Goal: Task Accomplishment & Management: Manage account settings

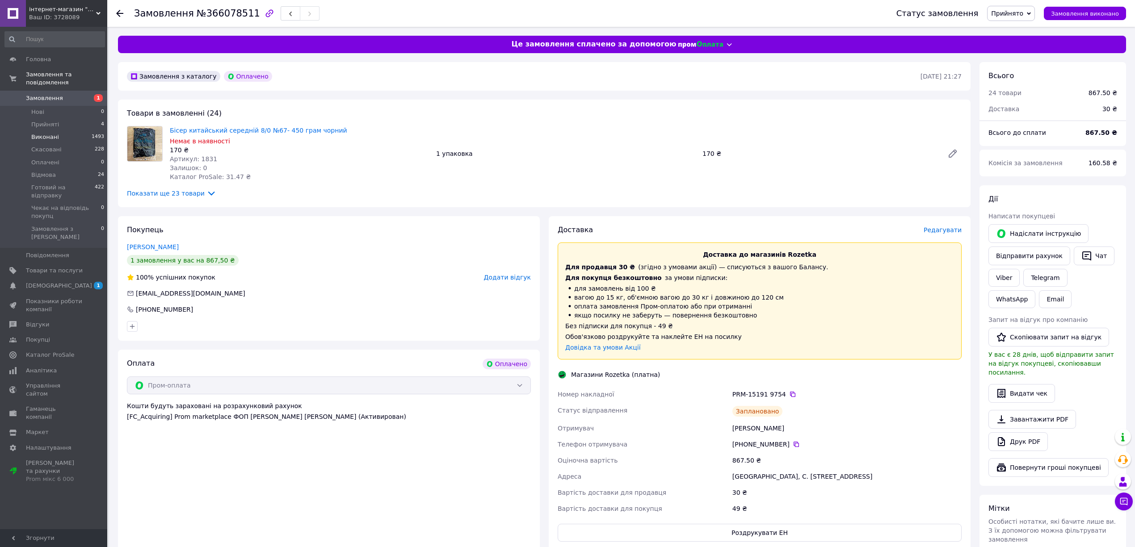
scroll to position [59, 0]
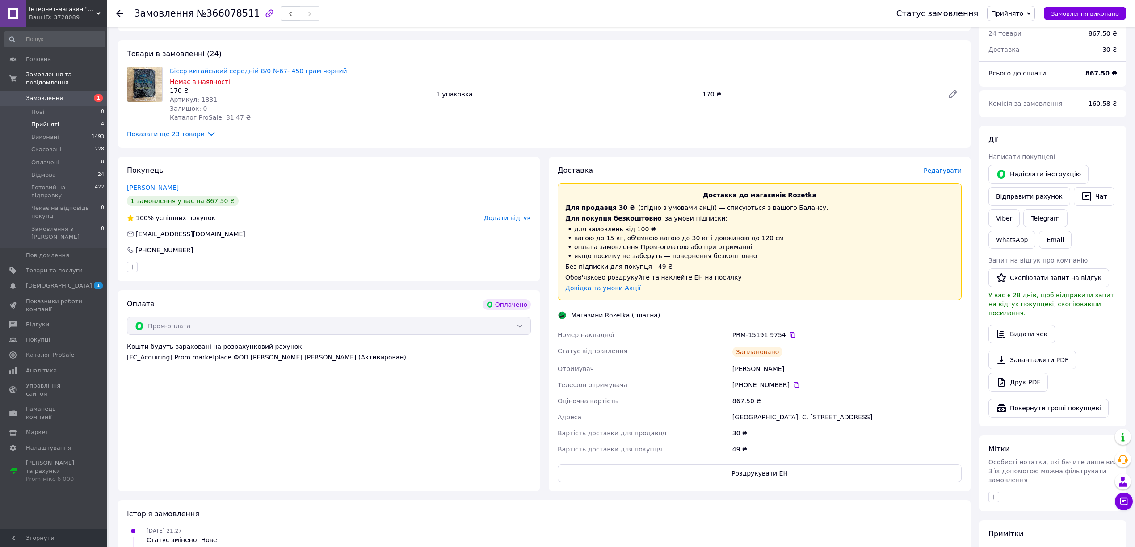
click at [68, 118] on li "Прийняті 4" at bounding box center [54, 124] width 109 height 13
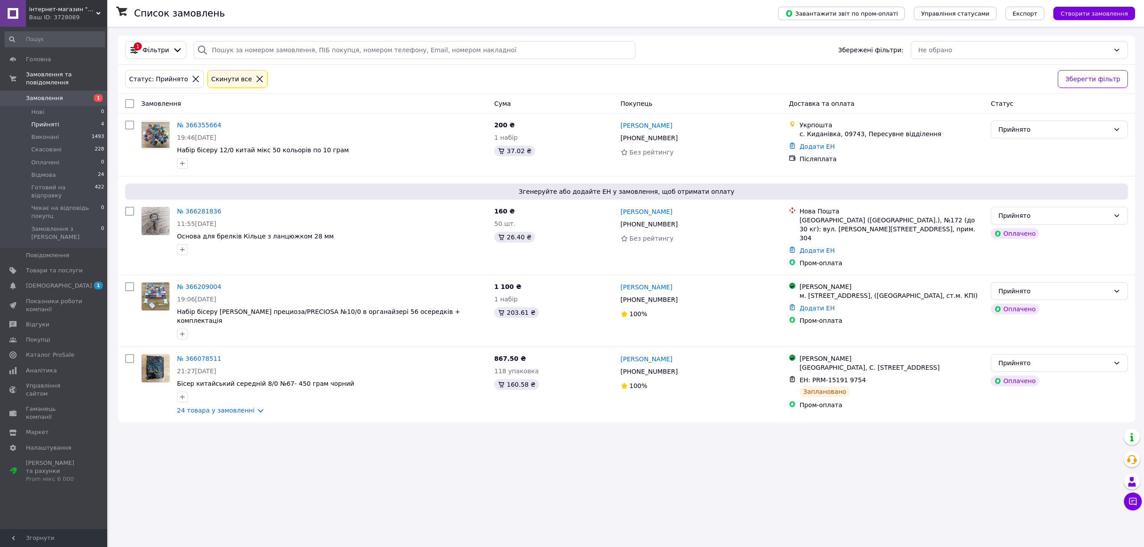
drag, startPoint x: 831, startPoint y: 458, endPoint x: 826, endPoint y: 438, distance: 21.2
click at [831, 458] on div "Список замовлень Завантажити звіт по пром-оплаті Управління статусами Експорт С…" at bounding box center [626, 273] width 1035 height 547
click at [994, 354] on div "Прийнято" at bounding box center [1058, 363] width 137 height 18
click at [1035, 429] on li "Готовий на відправку" at bounding box center [1059, 434] width 136 height 16
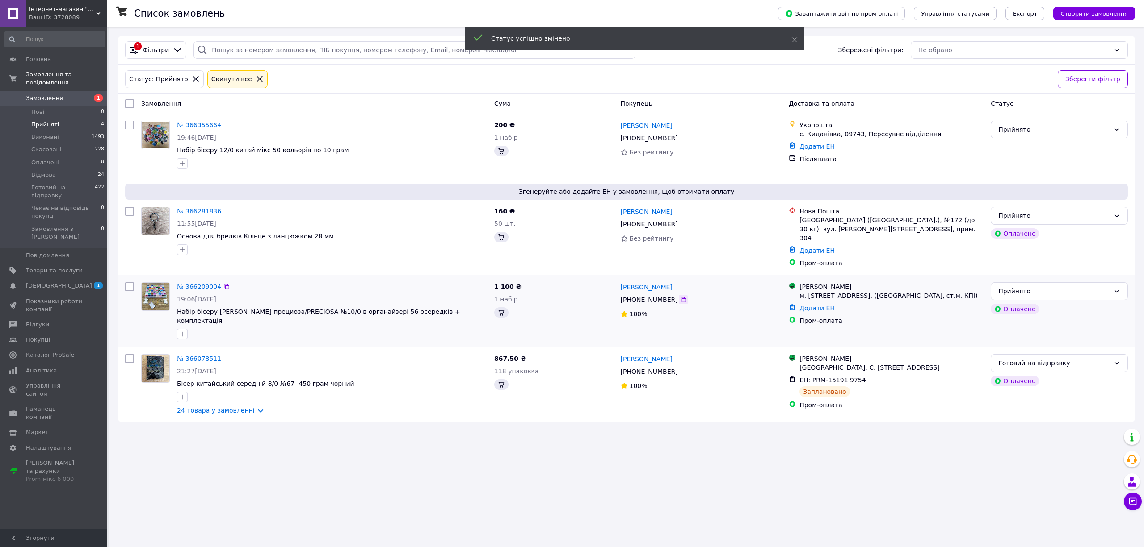
click at [680, 297] on icon at bounding box center [682, 299] width 5 height 5
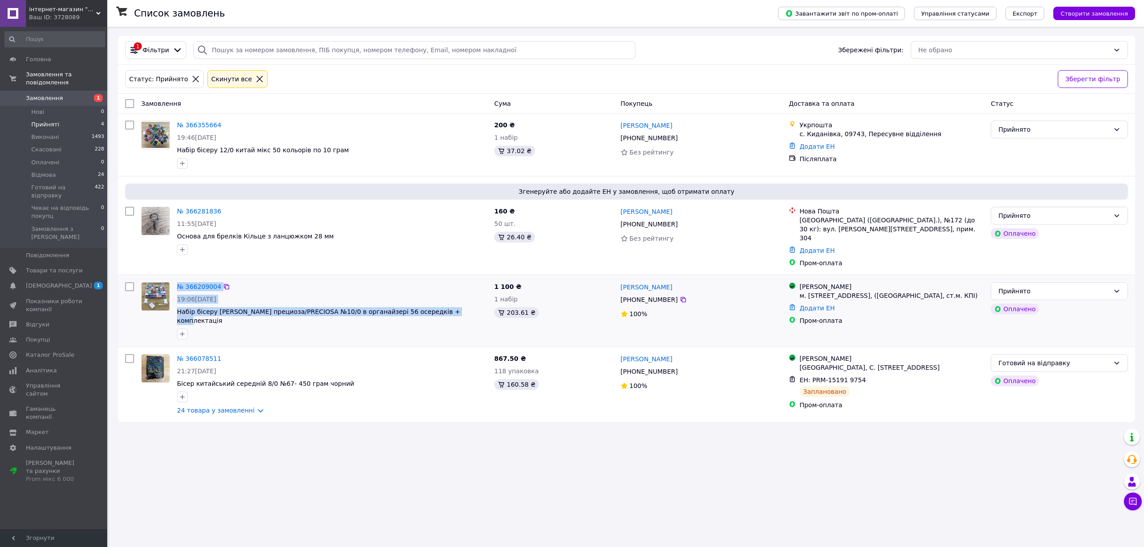
drag, startPoint x: 457, startPoint y: 308, endPoint x: 172, endPoint y: 274, distance: 287.5
click at [172, 279] on div "№ 366209004 19:06[DATE] Набір бісеру Чехія прециоза/PRECIOSA №10/0 в органайзер…" at bounding box center [314, 311] width 353 height 64
copy div "№ 366209004 19:06[DATE] Набір бісеру Чехія прециоза/PRECIOSA №10/0 в органайзер…"
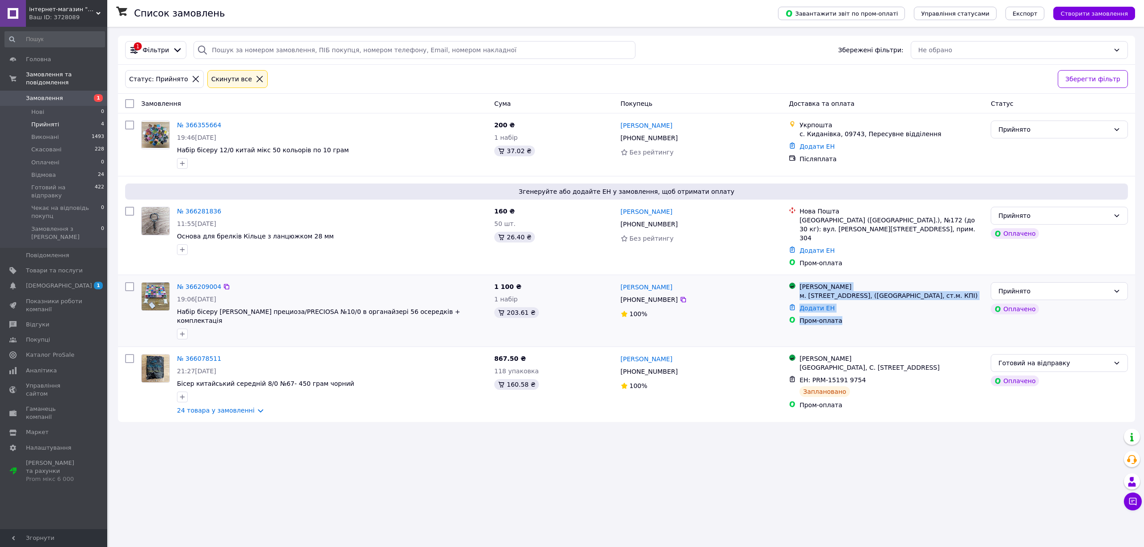
drag, startPoint x: 851, startPoint y: 317, endPoint x: 801, endPoint y: 281, distance: 61.5
click at [801, 281] on ul "Магазини Rozetka м. [STREET_ADDRESS], ([GEOGRAPHIC_DATA], ст.м. КПІ) Додати ЕН …" at bounding box center [885, 304] width 195 height 46
copy ul "Магазини Rozetka м. [STREET_ADDRESS], ([GEOGRAPHIC_DATA], ст.м. КПІ) Додати ЕН …"
click at [202, 283] on link "№ 366209004" at bounding box center [199, 286] width 44 height 7
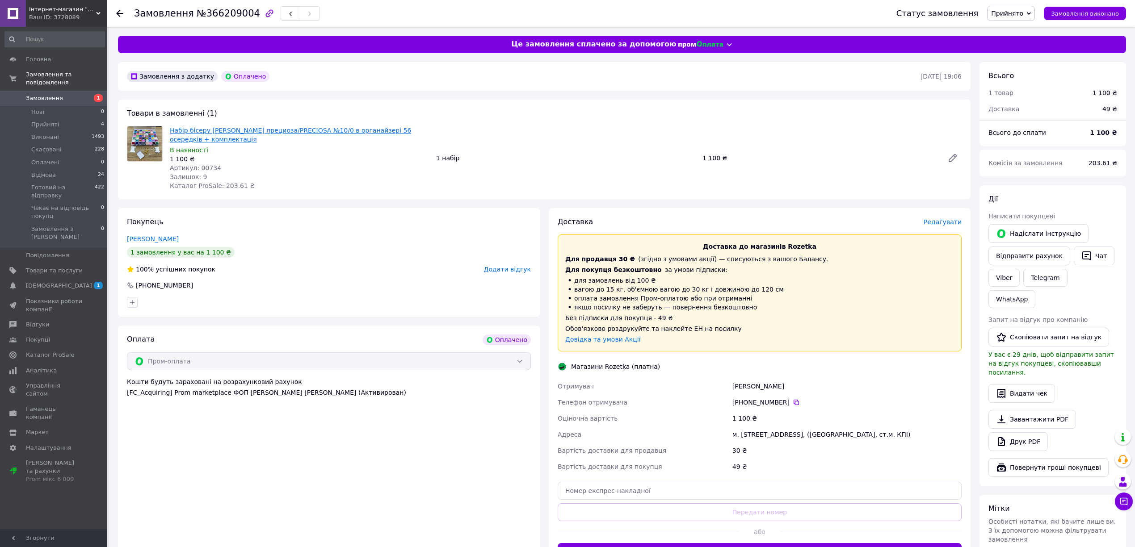
click at [351, 127] on link "Набір бісеру [PERSON_NAME] прециоза/PRECIOSA №10/0 в органайзері 56 осередків +…" at bounding box center [290, 135] width 241 height 16
click at [231, 17] on span "№366209004" at bounding box center [228, 13] width 63 height 11
copy span "366209004"
click at [213, 14] on span "№366209004" at bounding box center [228, 13] width 63 height 11
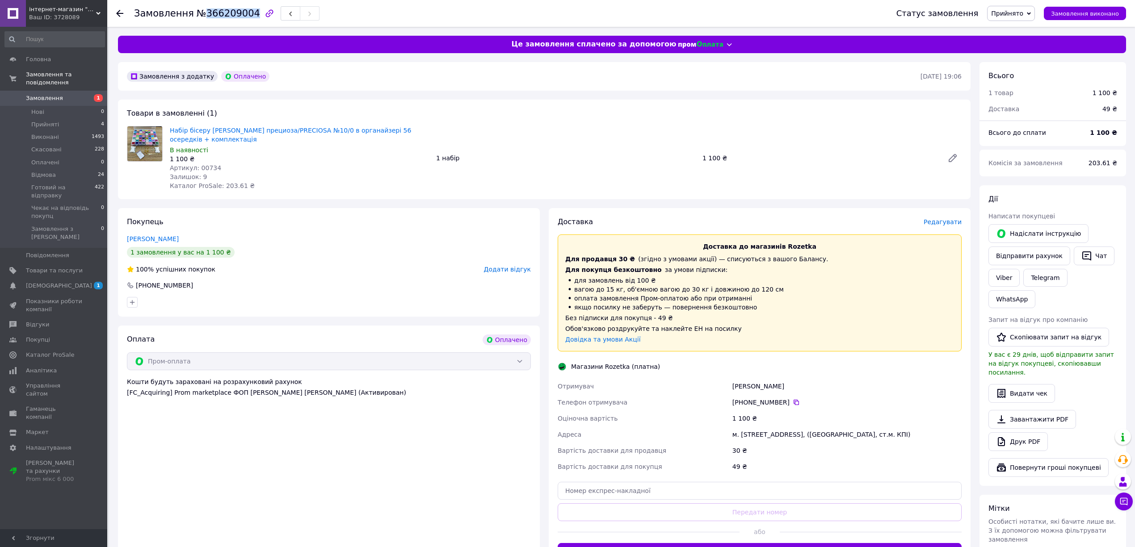
click at [213, 14] on span "№366209004" at bounding box center [228, 13] width 63 height 11
drag, startPoint x: 1060, startPoint y: 392, endPoint x: 1027, endPoint y: 418, distance: 41.3
click at [1058, 410] on link "Завантажити PDF" at bounding box center [1032, 419] width 88 height 19
click at [1027, 432] on link "Друк PDF" at bounding box center [1017, 441] width 59 height 19
click at [1049, 410] on link "Завантажити PDF" at bounding box center [1032, 419] width 88 height 19
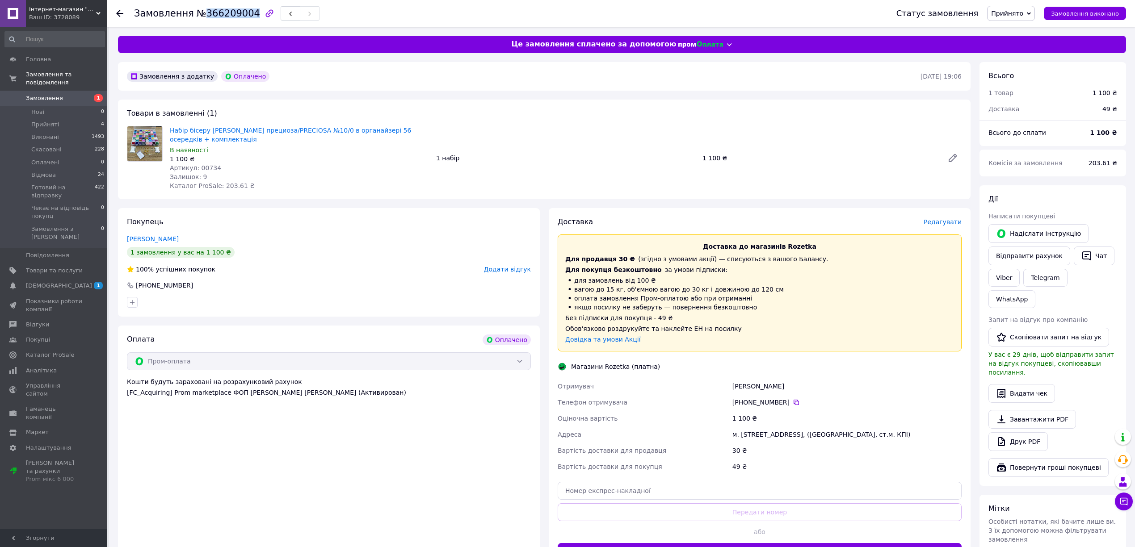
drag, startPoint x: 1021, startPoint y: 7, endPoint x: 1025, endPoint y: 38, distance: 30.6
click at [1021, 7] on span "Прийнято" at bounding box center [1011, 13] width 48 height 15
click at [1026, 90] on li "Готовий на відправку" at bounding box center [1032, 84] width 91 height 13
click at [943, 227] on div "Доставка Редагувати Доставка до магазинів Rozetka Для продавця 30 ₴   (згідно з…" at bounding box center [759, 389] width 404 height 344
click at [943, 215] on div "Доставка Редагувати Доставка до магазинів Rozetka Для продавця 30 ₴   (згідно з…" at bounding box center [760, 389] width 422 height 362
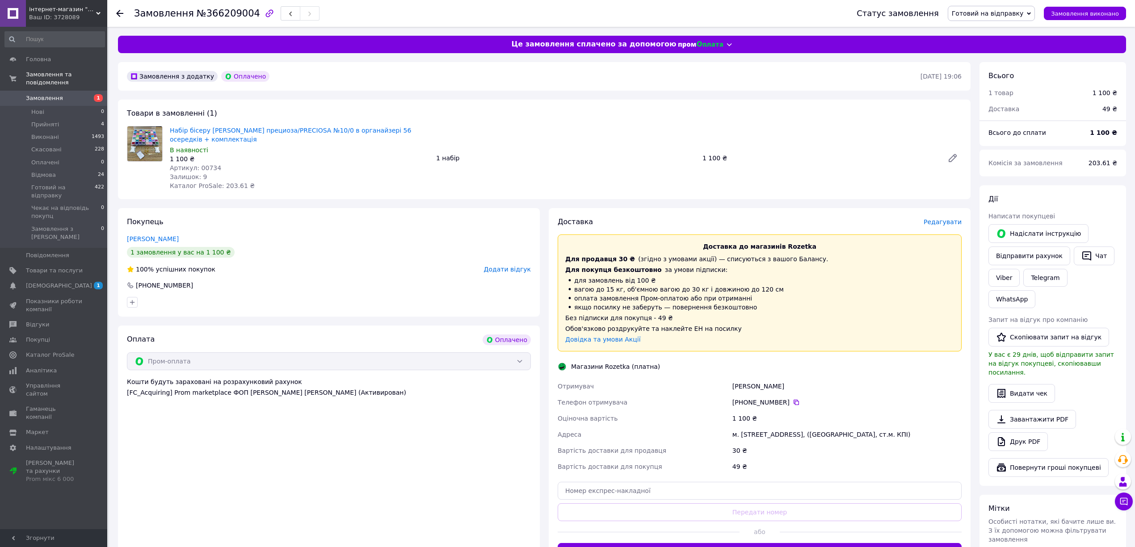
click at [943, 220] on span "Редагувати" at bounding box center [942, 221] width 38 height 7
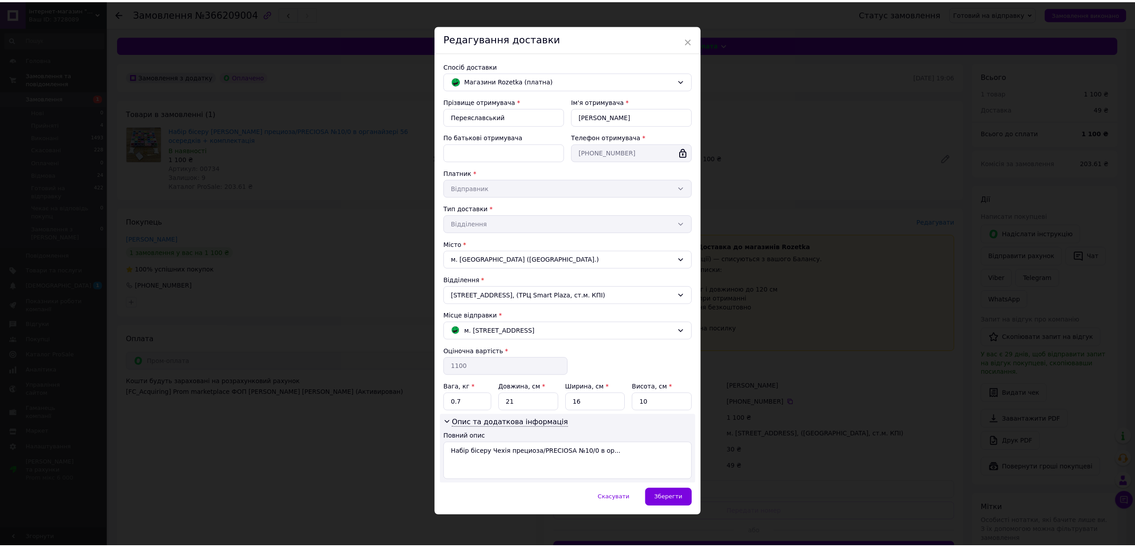
scroll to position [10, 0]
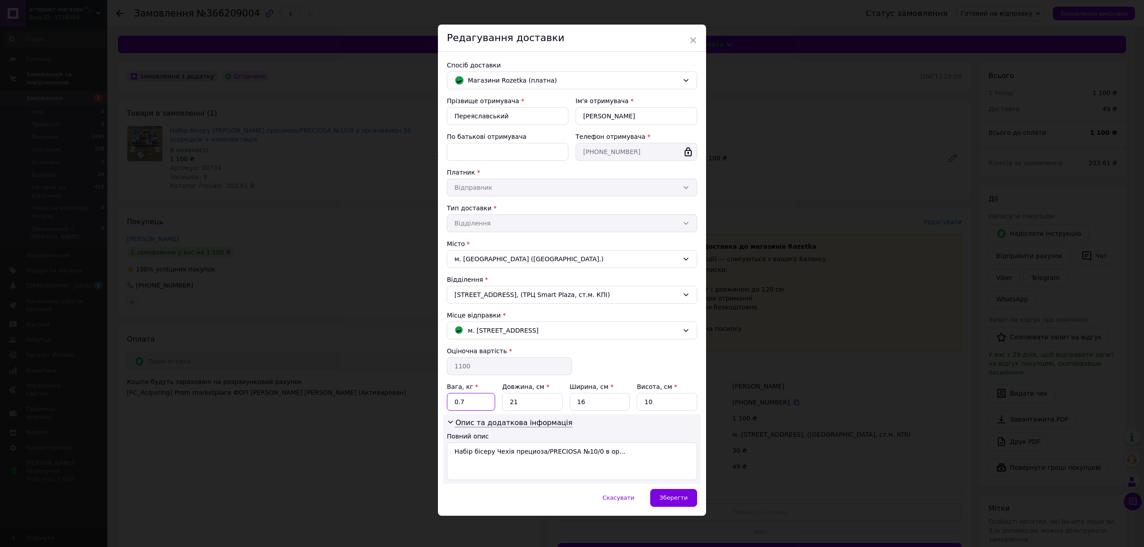
click at [470, 398] on input "0.7" at bounding box center [471, 402] width 48 height 18
type input "0.8"
click at [541, 402] on input "21" at bounding box center [532, 402] width 60 height 18
type input "26"
click at [605, 405] on div "Прізвище отримувача * Переяславський Ім'я отримувача * [PERSON_NAME] батькові о…" at bounding box center [572, 288] width 250 height 384
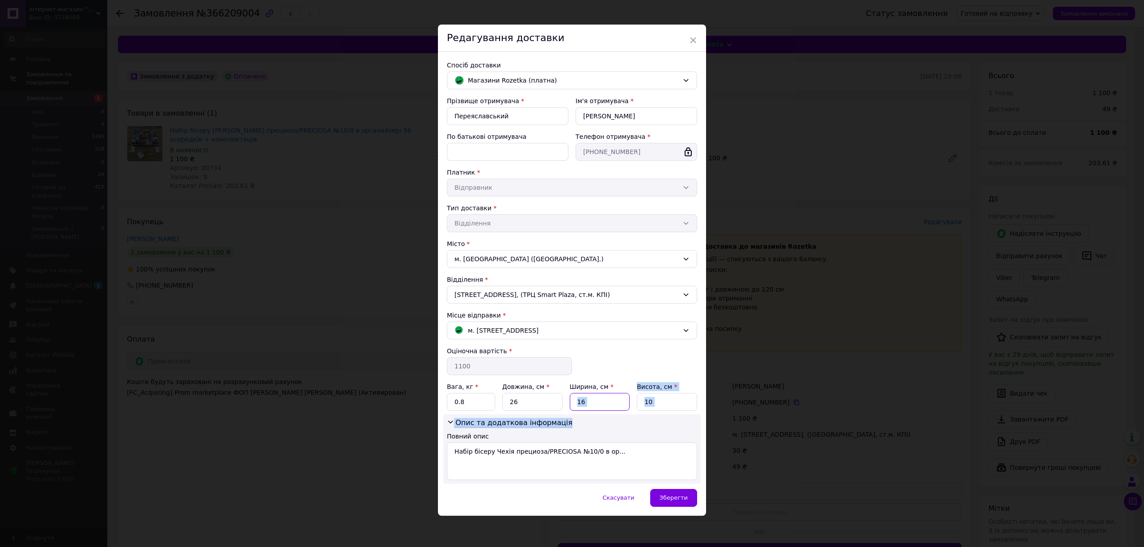
click at [605, 405] on input "16" at bounding box center [600, 402] width 60 height 18
type input "15"
click at [666, 398] on input "10" at bounding box center [667, 402] width 60 height 18
type input "1"
drag, startPoint x: 649, startPoint y: 413, endPoint x: 581, endPoint y: 408, distance: 68.5
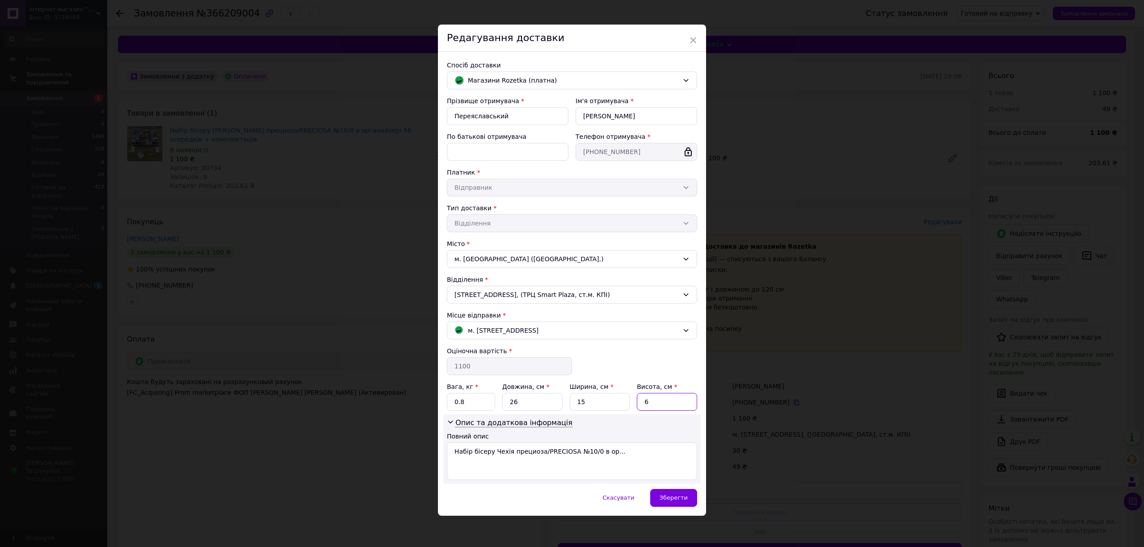
click at [640, 413] on div "Прізвище отримувача * Переяславський Ім'я отримувача * [PERSON_NAME] батькові о…" at bounding box center [572, 288] width 250 height 384
type input "6"
click at [581, 408] on input "15" at bounding box center [600, 402] width 60 height 18
click at [589, 402] on input "15" at bounding box center [600, 402] width 60 height 18
type input "18"
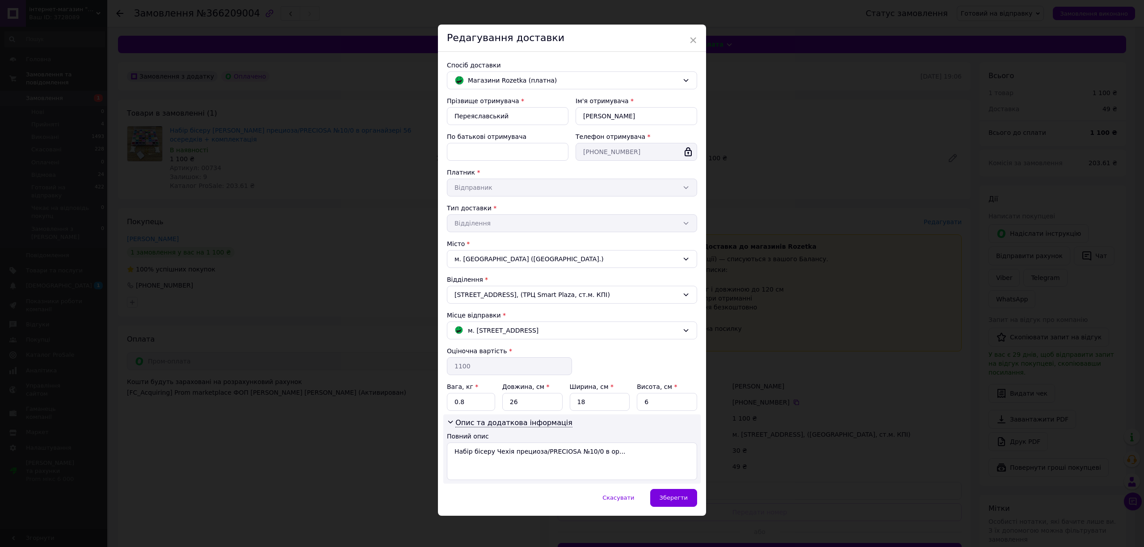
drag, startPoint x: 672, startPoint y: 496, endPoint x: 673, endPoint y: 411, distance: 84.9
click at [674, 411] on div "× Редагування доставки Спосіб доставки [PERSON_NAME] (платна) Прізвище отримува…" at bounding box center [572, 270] width 268 height 491
click at [673, 409] on input "6" at bounding box center [667, 402] width 60 height 18
click at [672, 406] on input "6" at bounding box center [667, 402] width 60 height 18
type input "5"
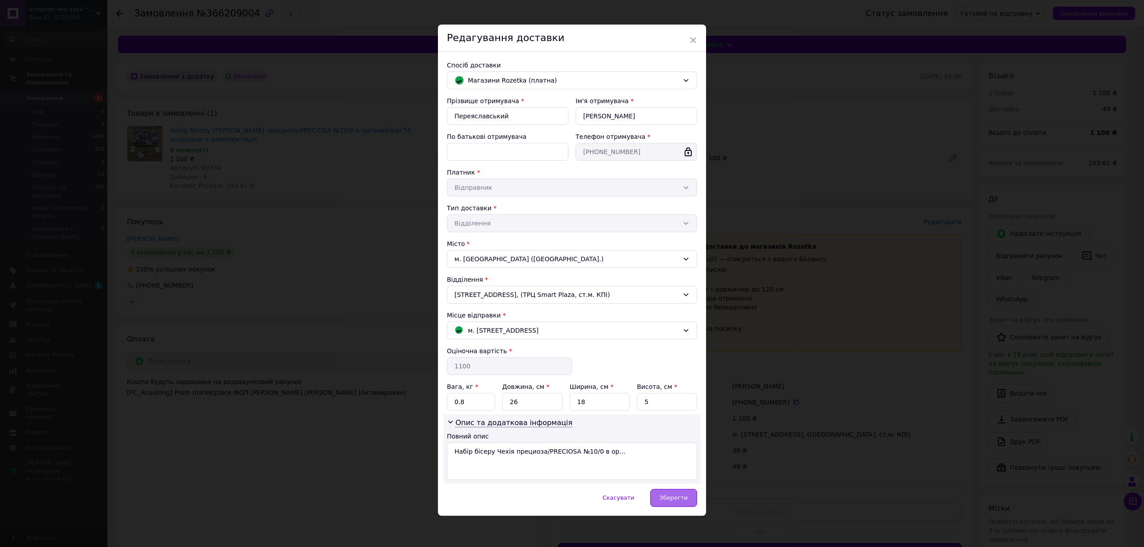
click at [672, 499] on span "Зберегти" at bounding box center [673, 497] width 28 height 7
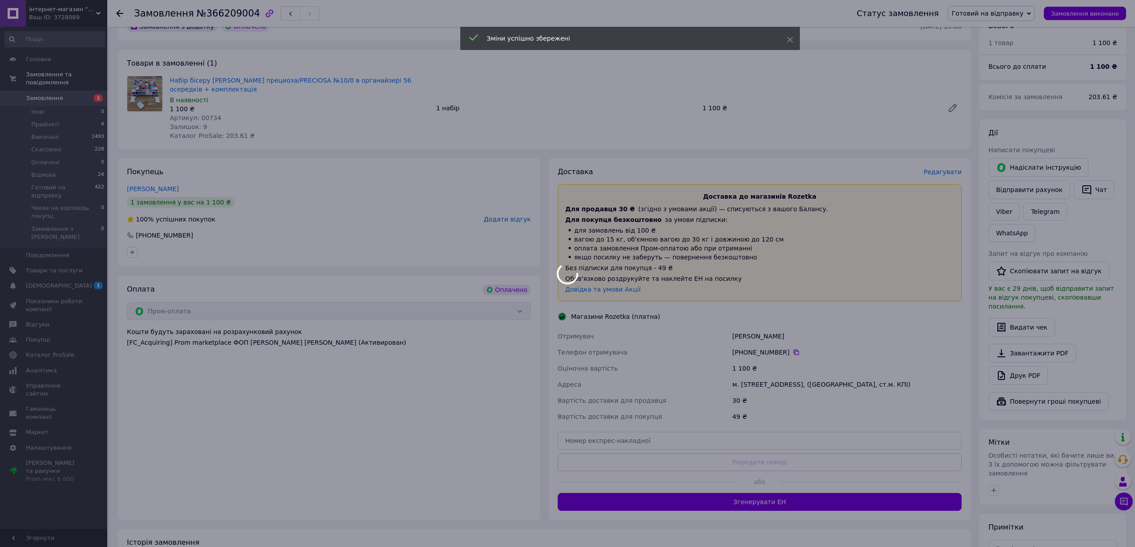
scroll to position [119, 0]
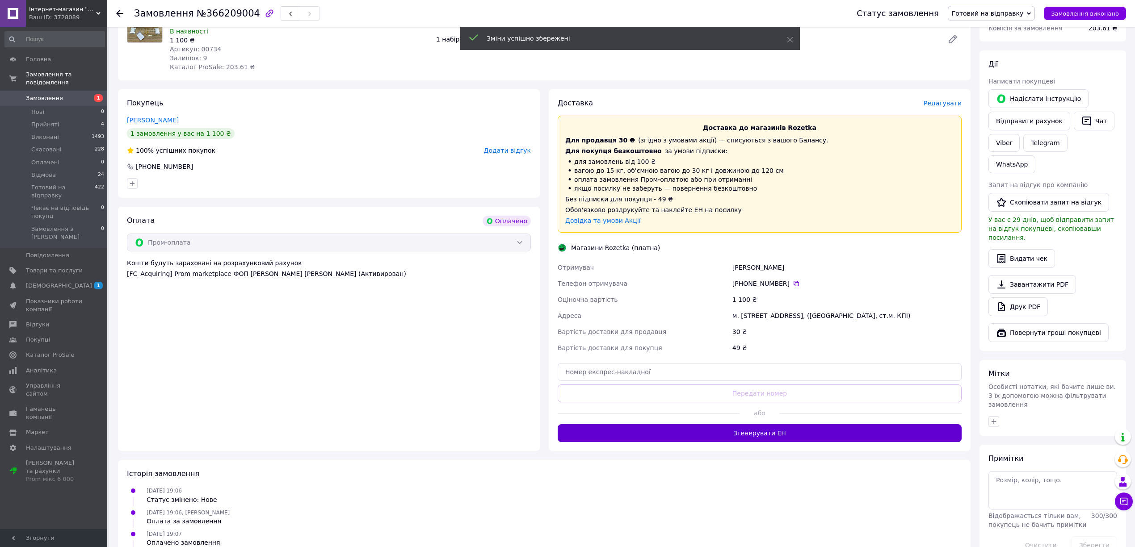
click at [785, 431] on button "Згенерувати ЕН" at bounding box center [759, 433] width 404 height 18
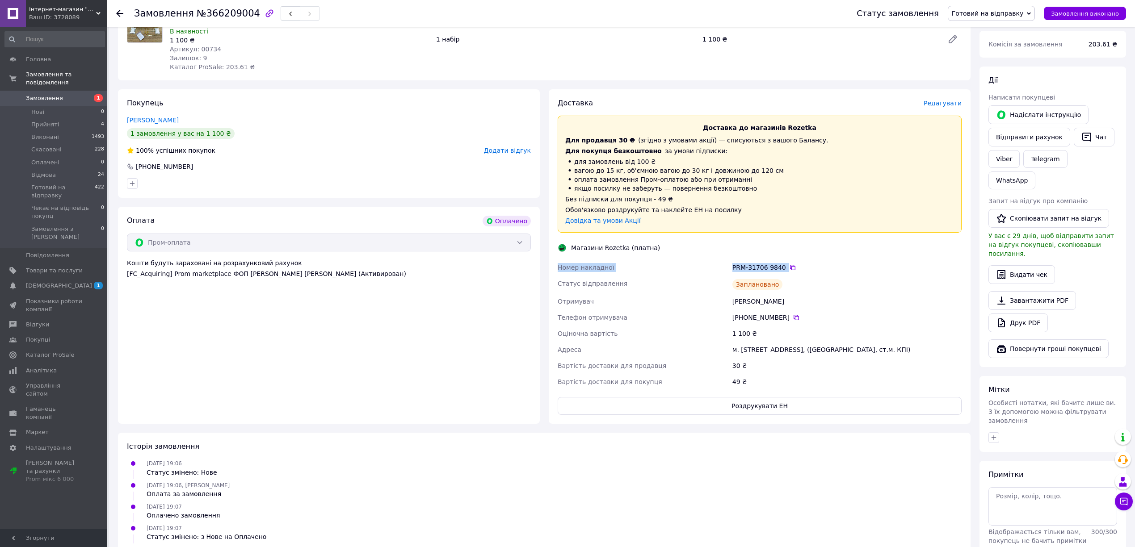
drag, startPoint x: 806, startPoint y: 264, endPoint x: 331, endPoint y: 327, distance: 479.1
click at [553, 271] on div "Доставка Редагувати Доставка до магазинів Rozetka Для продавця 30 ₴   (згідно з…" at bounding box center [760, 256] width 422 height 335
copy div "Номер накладної PRM-31706 9840"
drag, startPoint x: 789, startPoint y: 295, endPoint x: 785, endPoint y: 271, distance: 24.4
click at [788, 290] on div "Номер накладної PRM-31706 9840   Статус відправлення Заплановано Отримувач [PER…" at bounding box center [759, 325] width 407 height 130
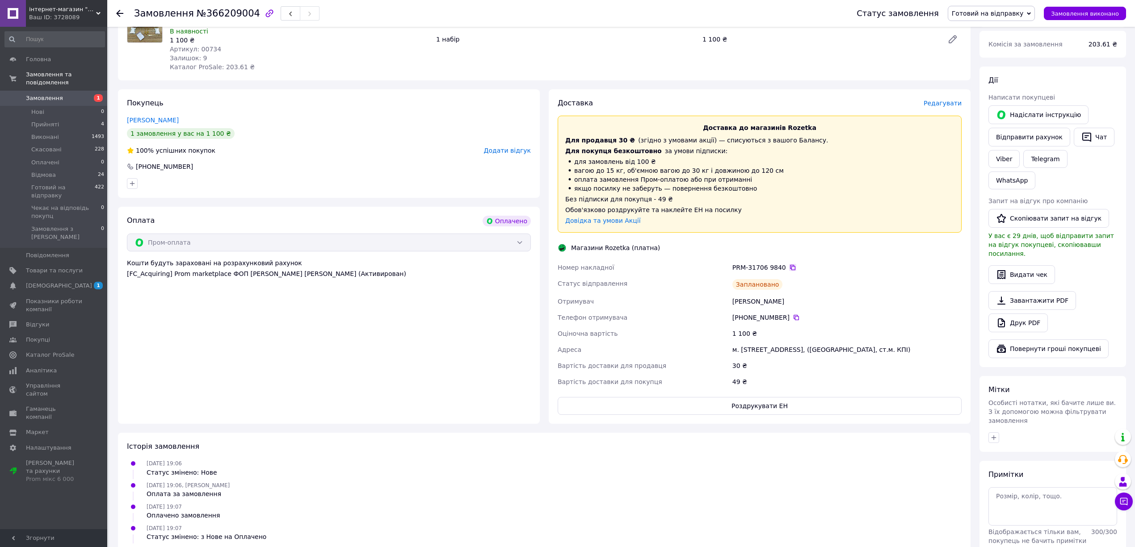
click at [790, 266] on icon at bounding box center [792, 267] width 5 height 5
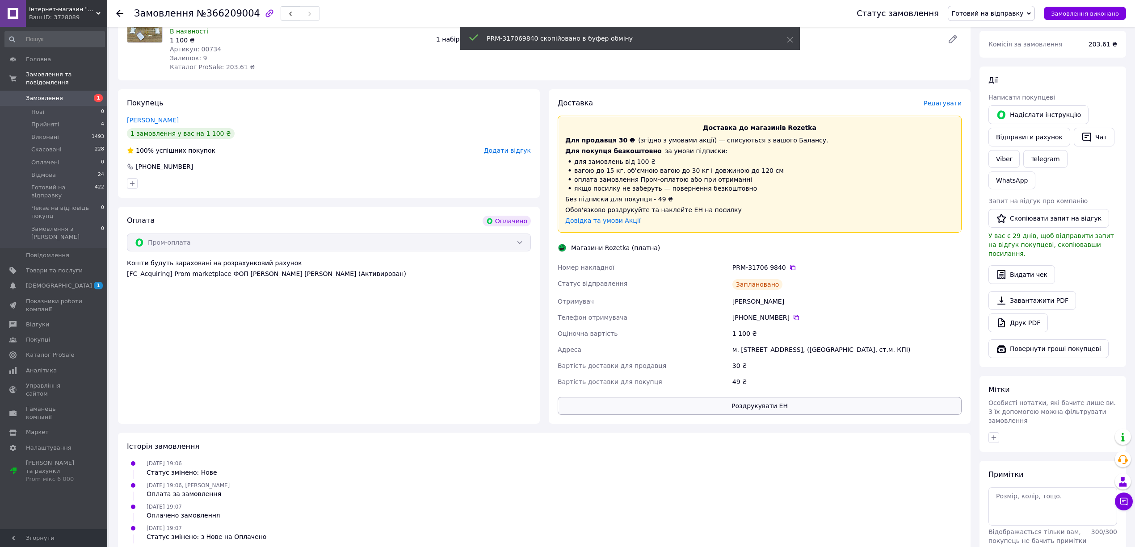
click at [804, 404] on button "Роздрукувати ЕН" at bounding box center [759, 406] width 404 height 18
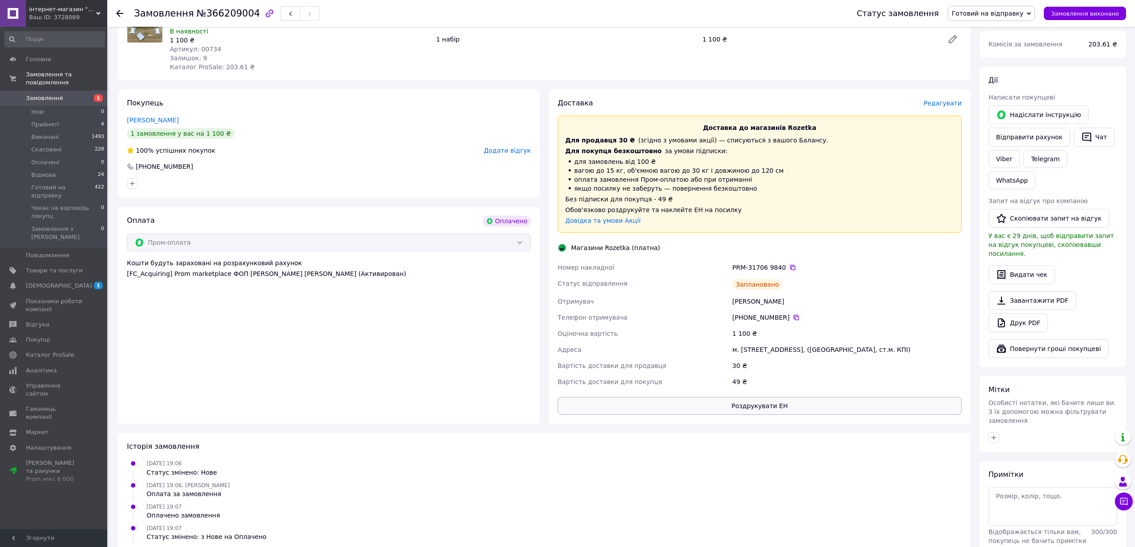
click at [809, 408] on button "Роздрукувати ЕН" at bounding box center [759, 406] width 404 height 18
click at [63, 108] on ul "Нові 0 Прийняті 4 Виконані 1493 Скасовані 228 Оплачені 0 Відмова 24 Готовий на …" at bounding box center [54, 177] width 109 height 142
click at [58, 118] on li "Прийняті 4" at bounding box center [54, 124] width 109 height 13
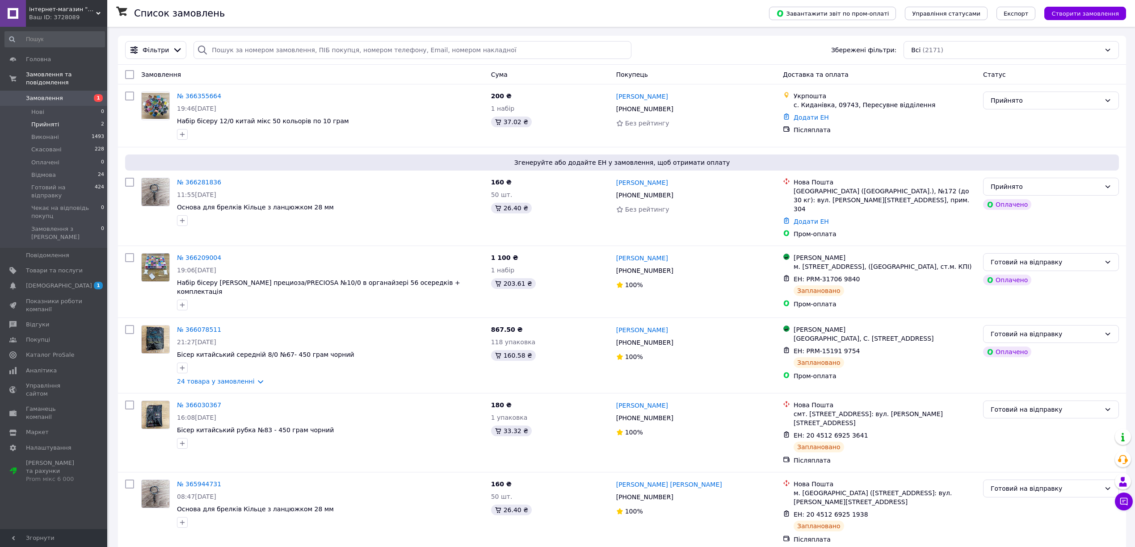
click at [65, 118] on li "Прийняті 2" at bounding box center [54, 124] width 109 height 13
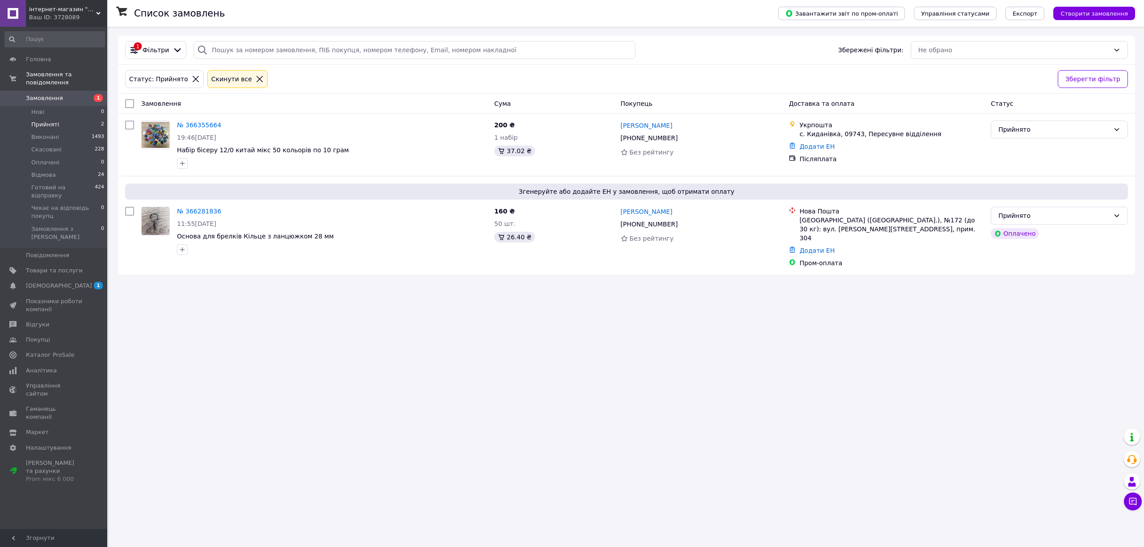
click at [684, 307] on div "Список замовлень Завантажити звіт по пром-оплаті Управління статусами Експорт С…" at bounding box center [626, 273] width 1035 height 547
click at [680, 222] on icon at bounding box center [682, 224] width 5 height 5
click at [597, 322] on div "Список замовлень Завантажити звіт по пром-оплаті Управління статусами Експорт С…" at bounding box center [626, 273] width 1035 height 547
drag, startPoint x: 329, startPoint y: 237, endPoint x: 177, endPoint y: 204, distance: 155.3
click at [177, 204] on div "№ 366281836 11:55[DATE] Основа для брелків Кільце з ланцюжком 28 мм" at bounding box center [331, 230] width 317 height 55
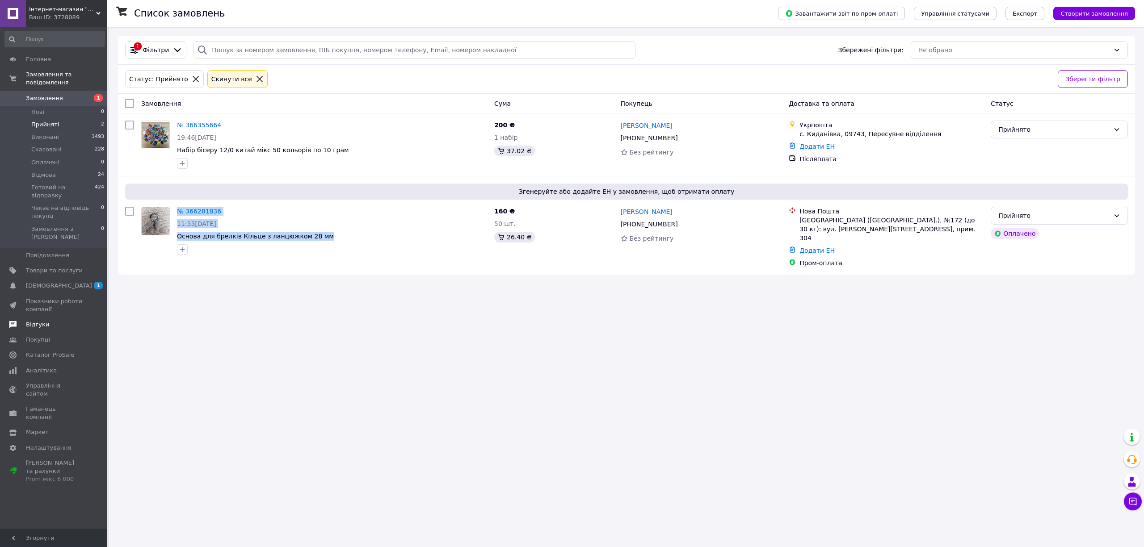
copy div "№ 366281836 11:55[DATE] Основа для брелків Кільце з ланцюжком 28 мм"
drag, startPoint x: 933, startPoint y: 296, endPoint x: 867, endPoint y: 229, distance: 93.8
click at [927, 291] on div "Список замовлень Завантажити звіт по пром-оплаті Управління статусами Експорт С…" at bounding box center [626, 273] width 1035 height 547
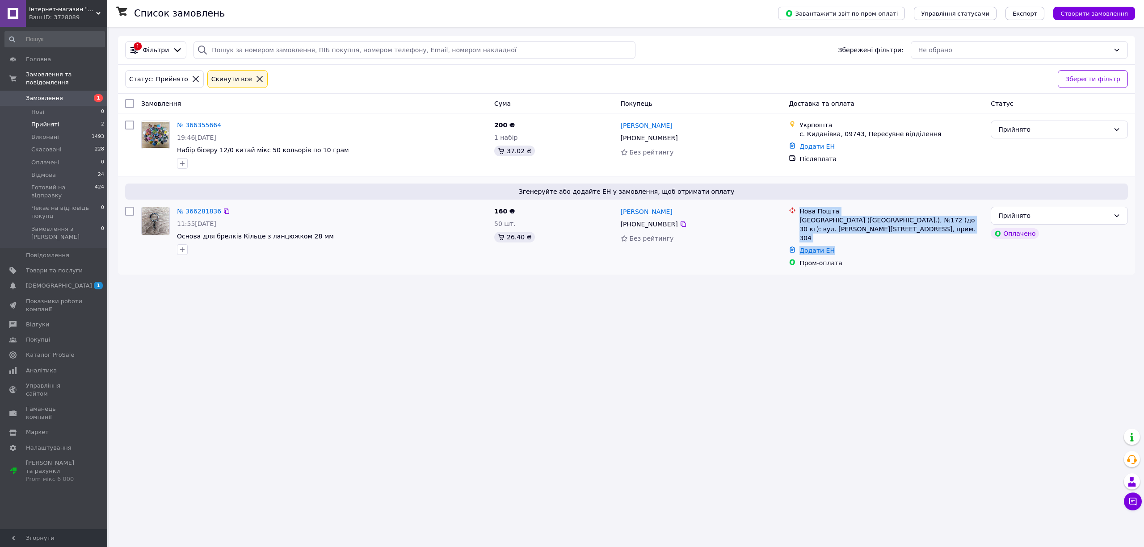
drag, startPoint x: 815, startPoint y: 224, endPoint x: 800, endPoint y: 206, distance: 23.8
click at [800, 206] on ul "Нова Пошта Київ ([GEOGRAPHIC_DATA].), №172 (до 30 кг): вул. [PERSON_NAME][STREE…" at bounding box center [885, 237] width 195 height 64
drag, startPoint x: 849, startPoint y: 256, endPoint x: 797, endPoint y: 210, distance: 69.0
click at [797, 210] on ul "Нова Пошта Київ ([GEOGRAPHIC_DATA].), №172 (до 30 кг): вул. [PERSON_NAME][STREE…" at bounding box center [885, 237] width 195 height 64
copy ul "Нова Пошта Київ ([GEOGRAPHIC_DATA].), №172 (до 30 кг): вул. [PERSON_NAME][STREE…"
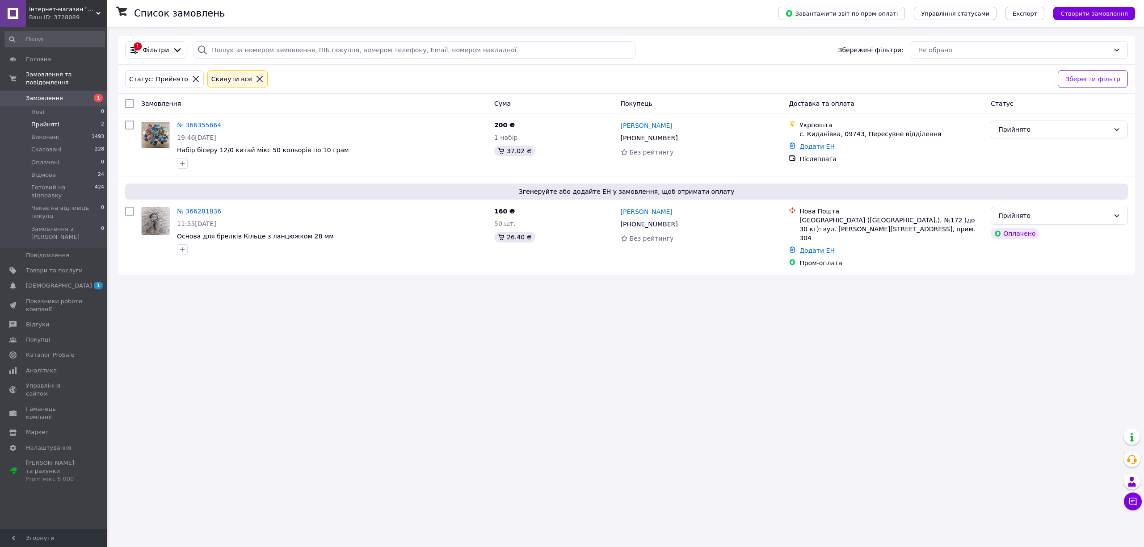
click at [353, 444] on div "Список замовлень Завантажити звіт по пром-оплаті Управління статусами Експорт С…" at bounding box center [626, 273] width 1035 height 547
click at [203, 206] on div "№ 366281836 11:55[DATE] Основа для брелків Кільце з ланцюжком 28 мм" at bounding box center [331, 230] width 317 height 55
click at [199, 213] on link "№ 366281836" at bounding box center [199, 211] width 44 height 7
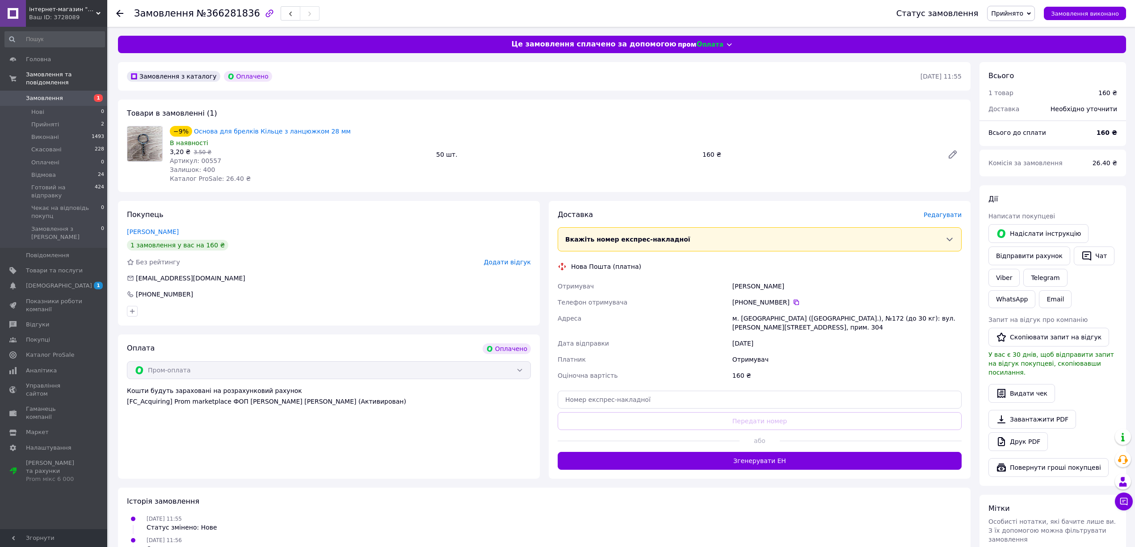
click at [65, 94] on span "Замовлення" at bounding box center [54, 98] width 57 height 8
